Goal: Navigation & Orientation: Find specific page/section

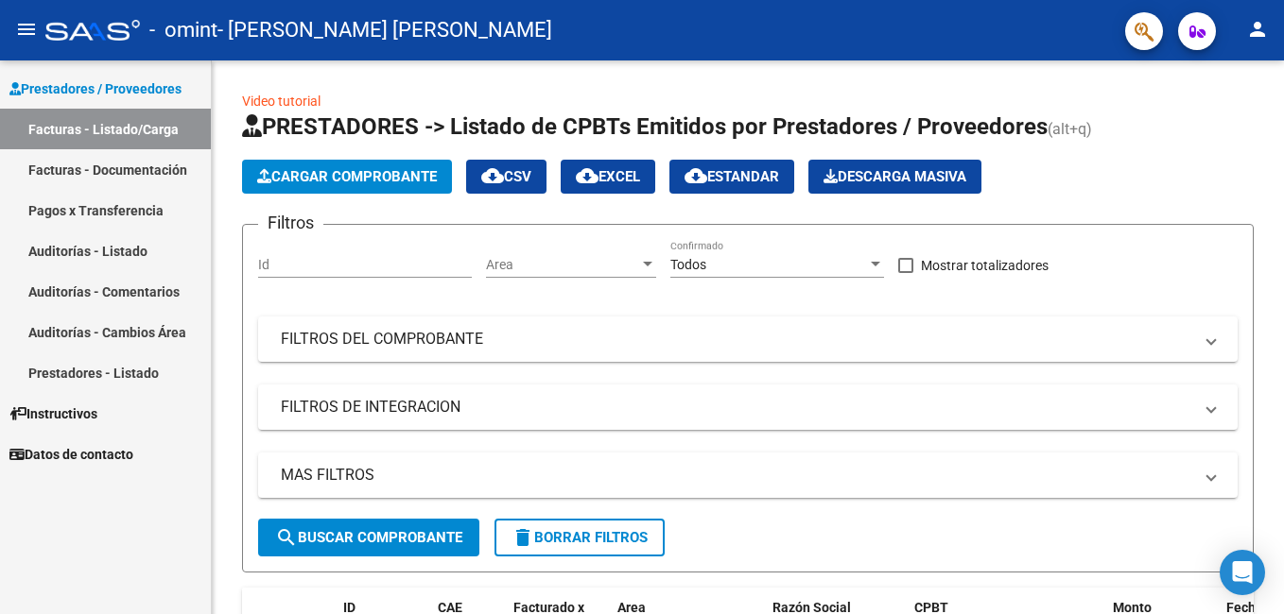
click at [107, 213] on link "Pagos x Transferencia" at bounding box center [105, 210] width 211 height 41
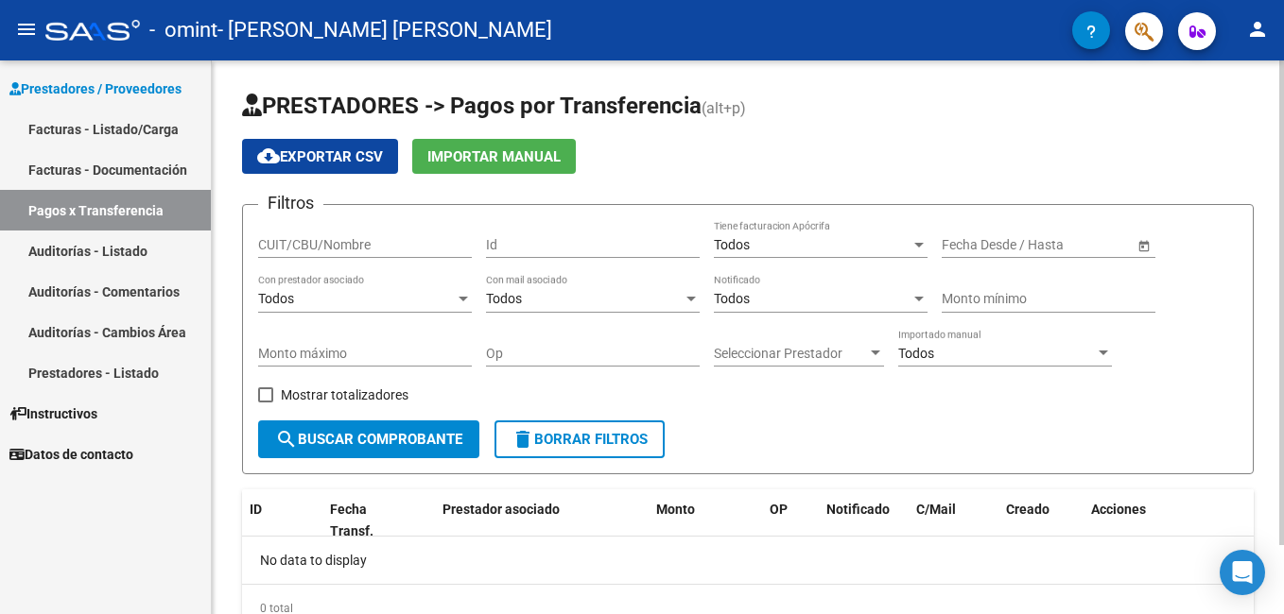
scroll to position [78, 0]
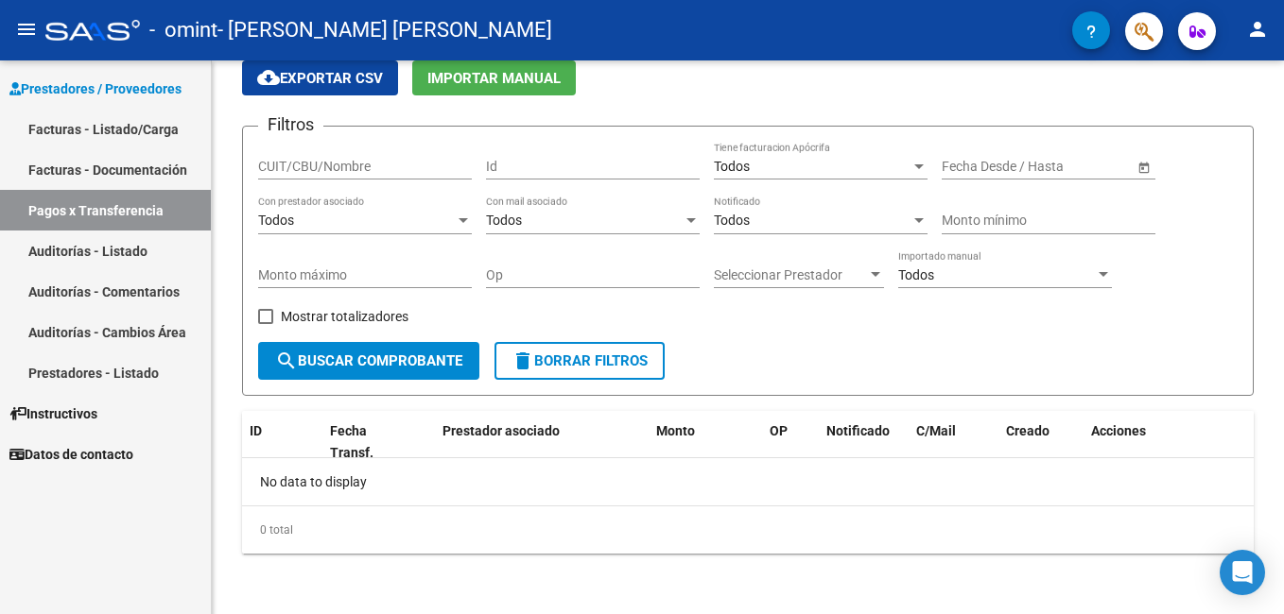
click at [113, 131] on link "Facturas - Listado/Carga" at bounding box center [105, 129] width 211 height 41
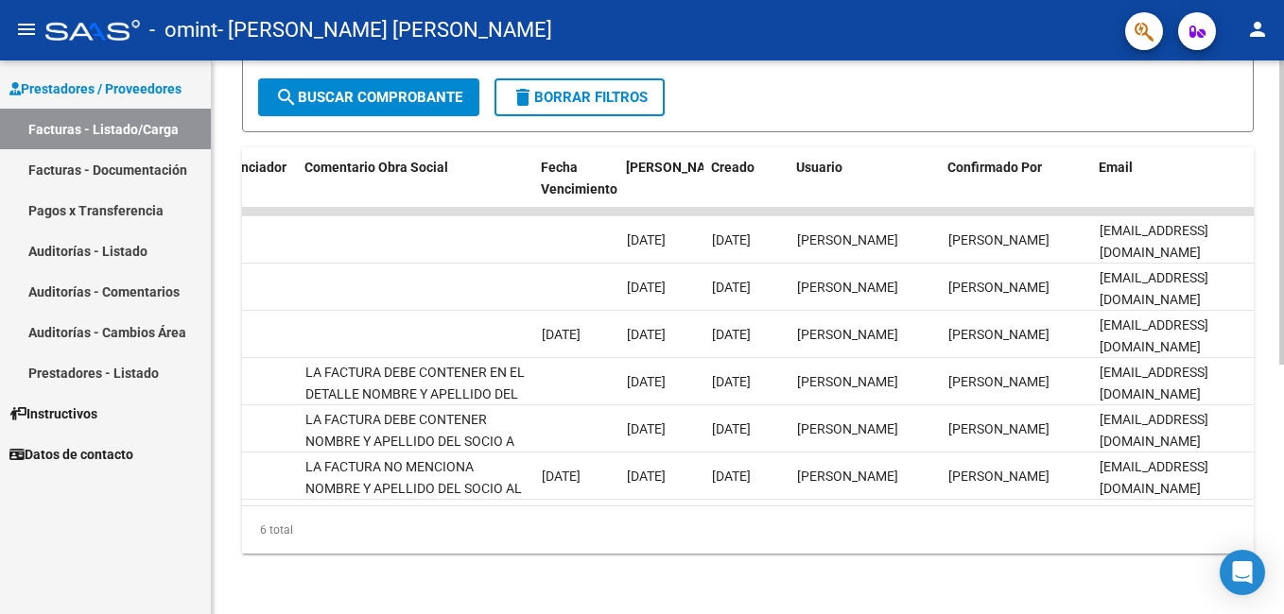
scroll to position [0, 2974]
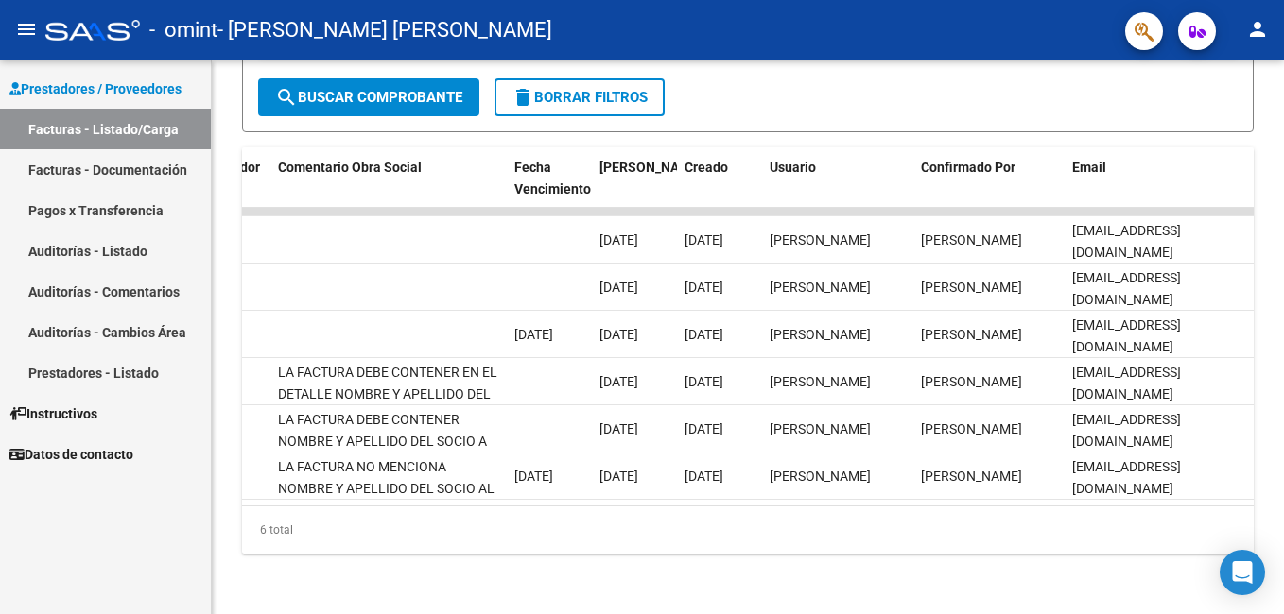
click at [78, 416] on span "Instructivos" at bounding box center [53, 414] width 88 height 21
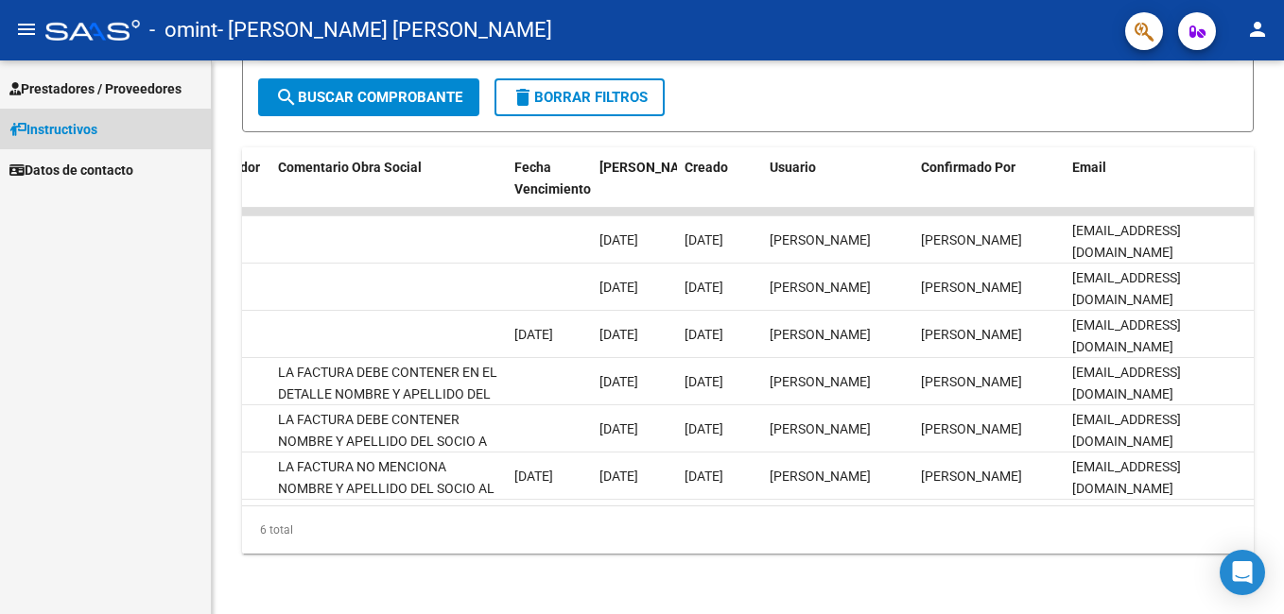
scroll to position [275, 0]
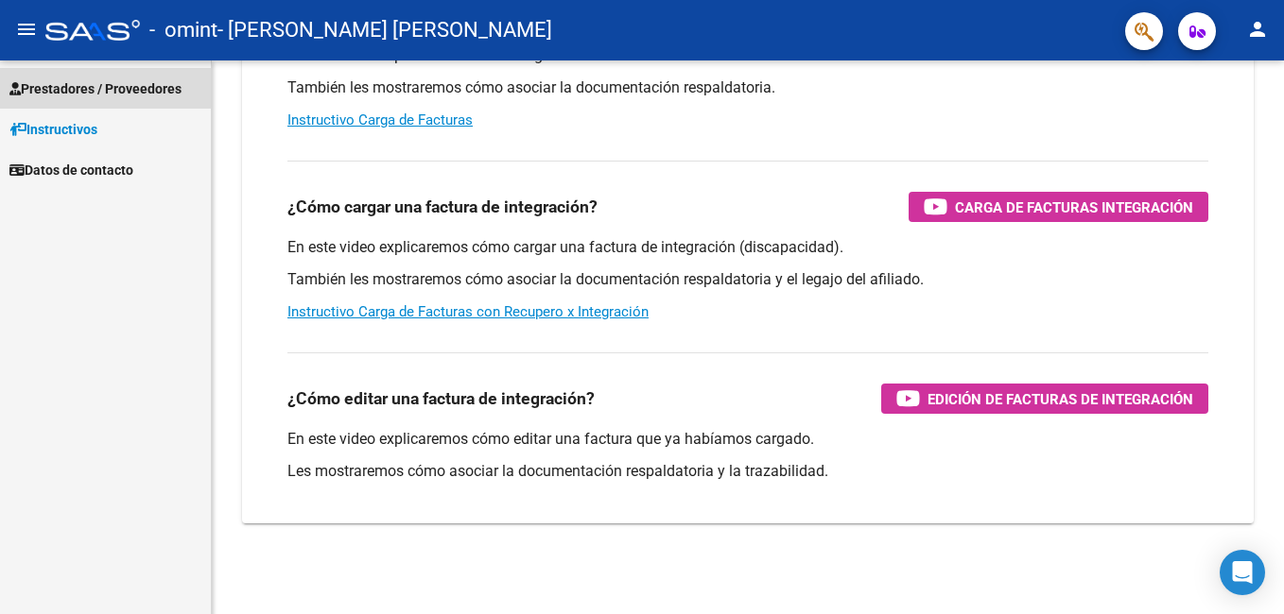
click at [88, 78] on span "Prestadores / Proveedores" at bounding box center [95, 88] width 172 height 21
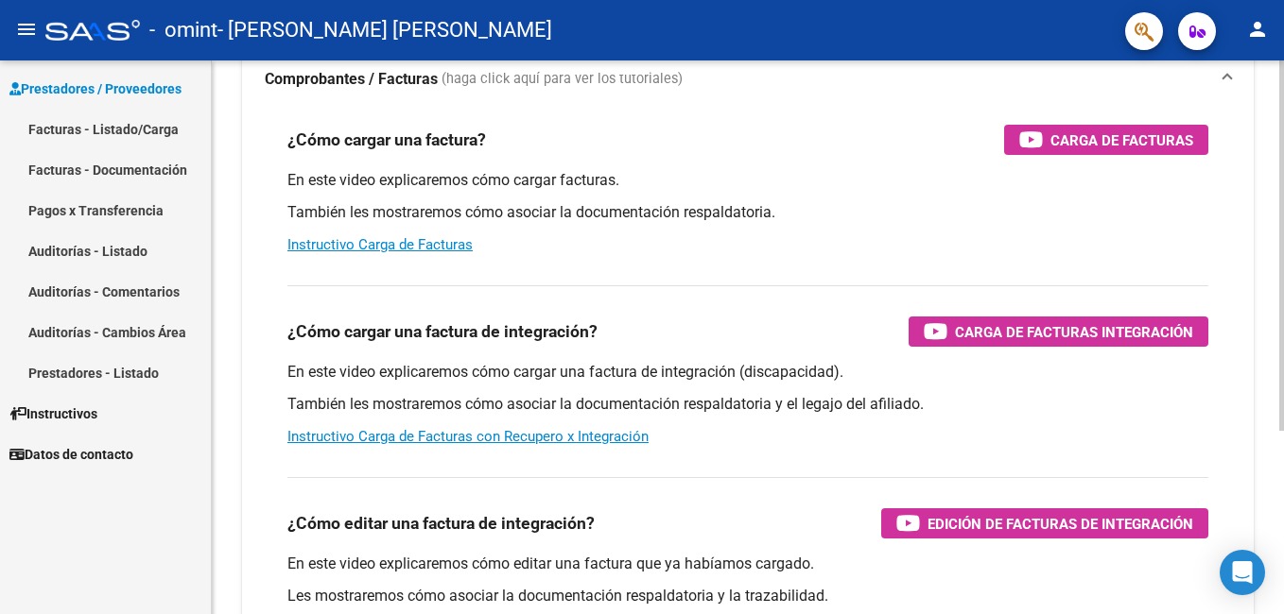
scroll to position [0, 0]
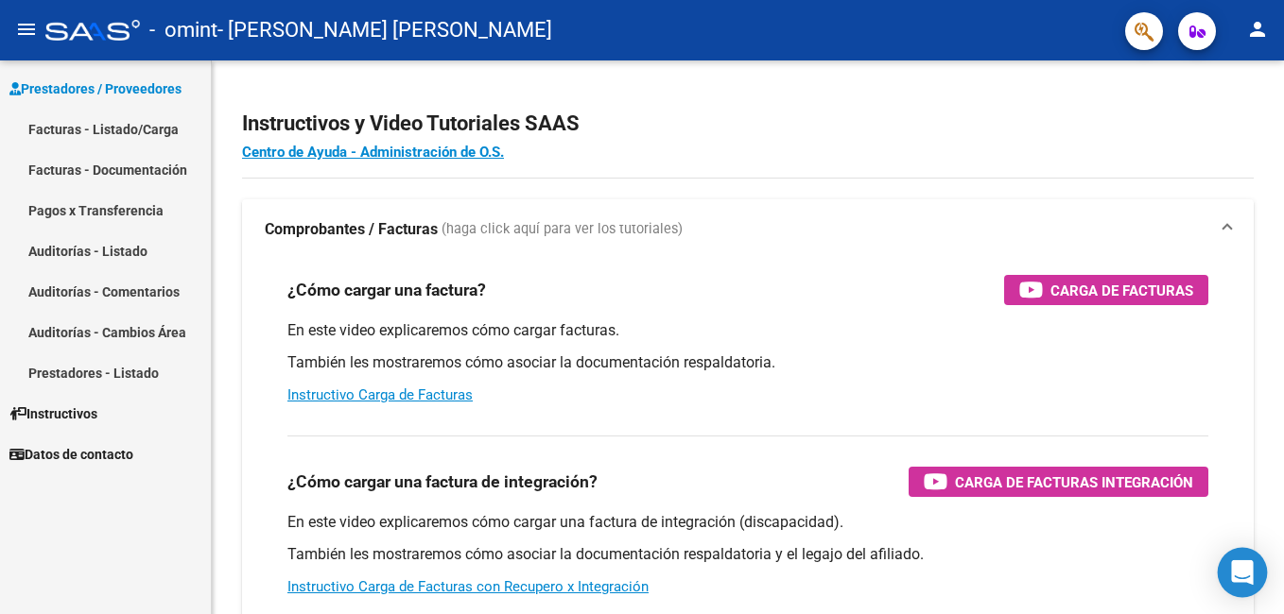
click at [1238, 571] on icon "Open Intercom Messenger" at bounding box center [1242, 573] width 22 height 25
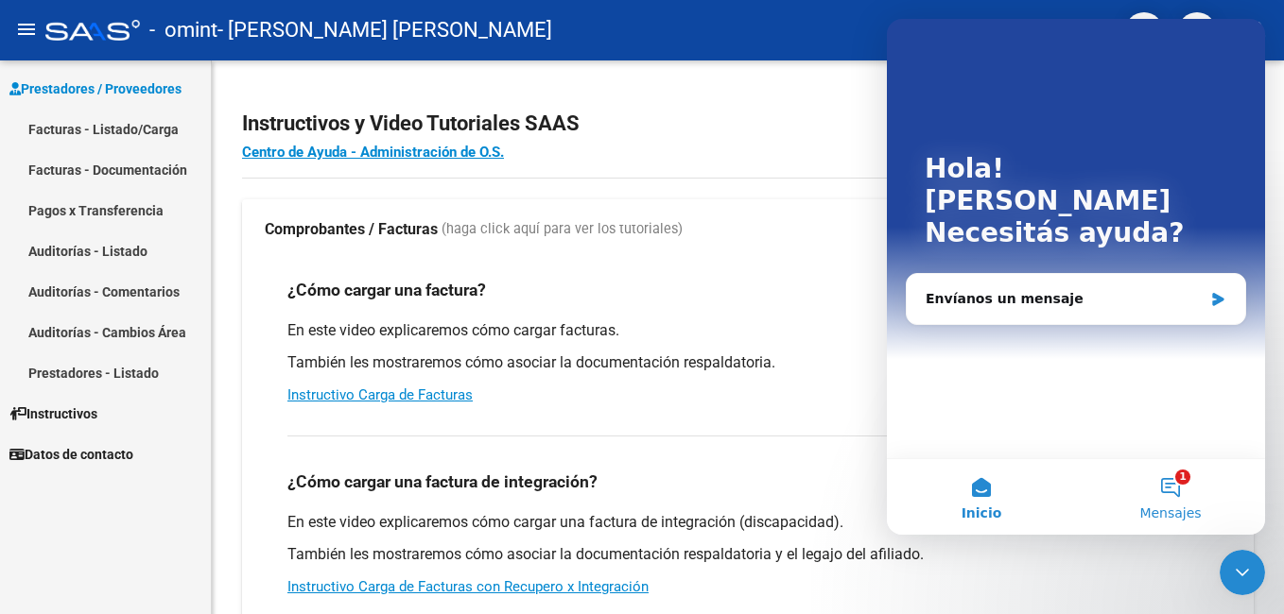
click at [1175, 490] on button "1 Mensajes" at bounding box center [1170, 497] width 189 height 76
